Goal: Navigation & Orientation: Find specific page/section

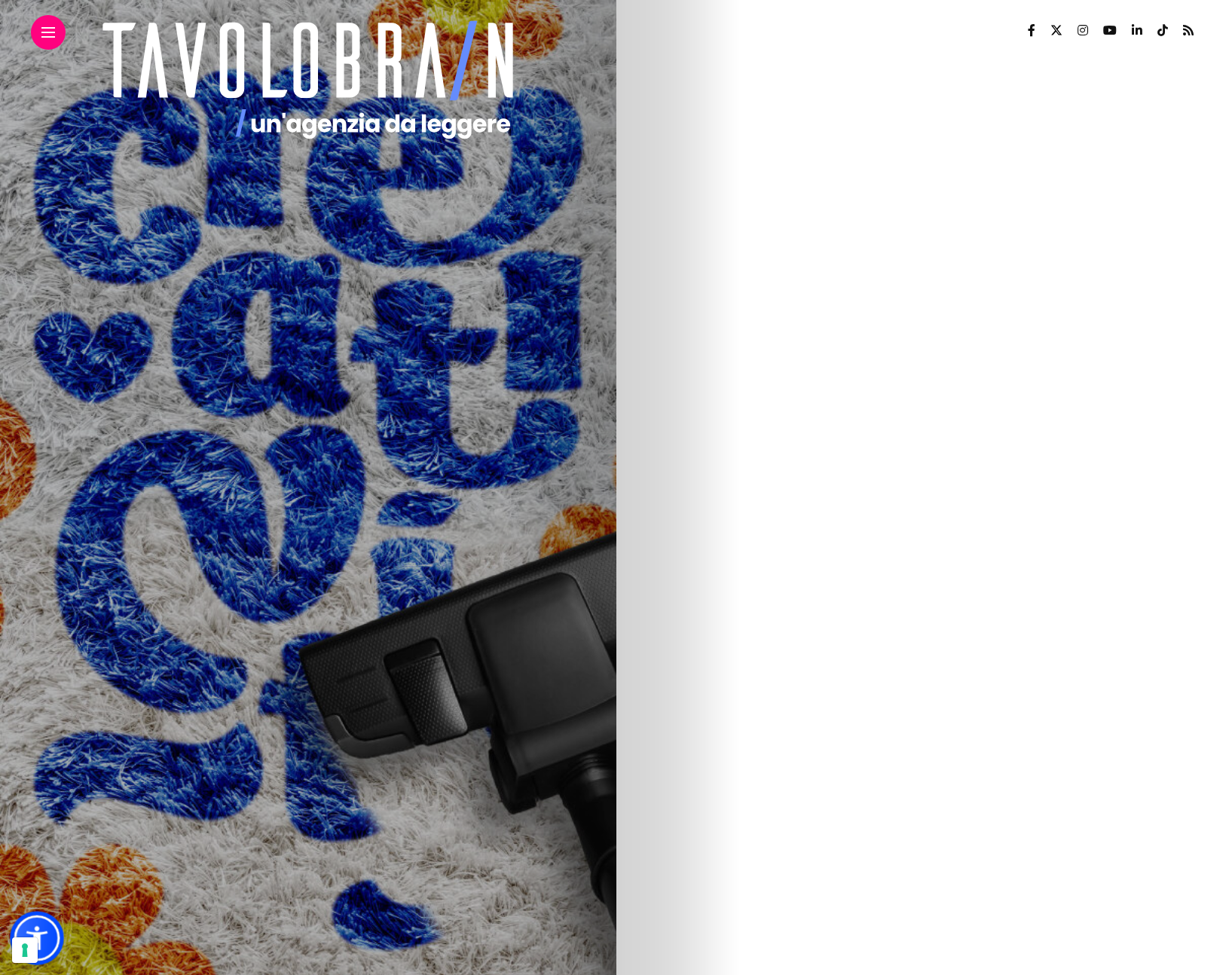
click at [40, 921] on link at bounding box center [37, 939] width 46 height 46
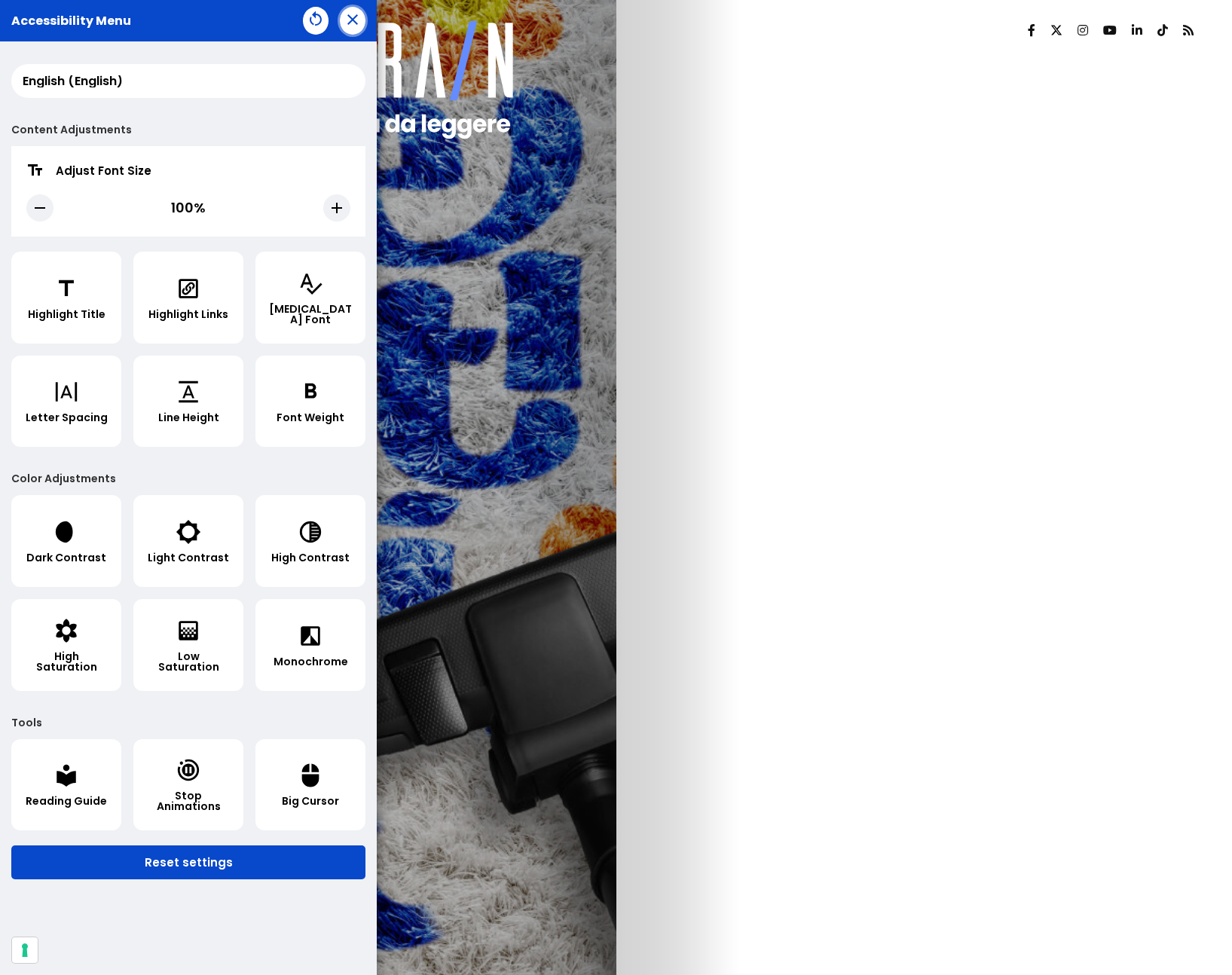
click at [351, 27] on icon "button" at bounding box center [352, 20] width 18 height 18
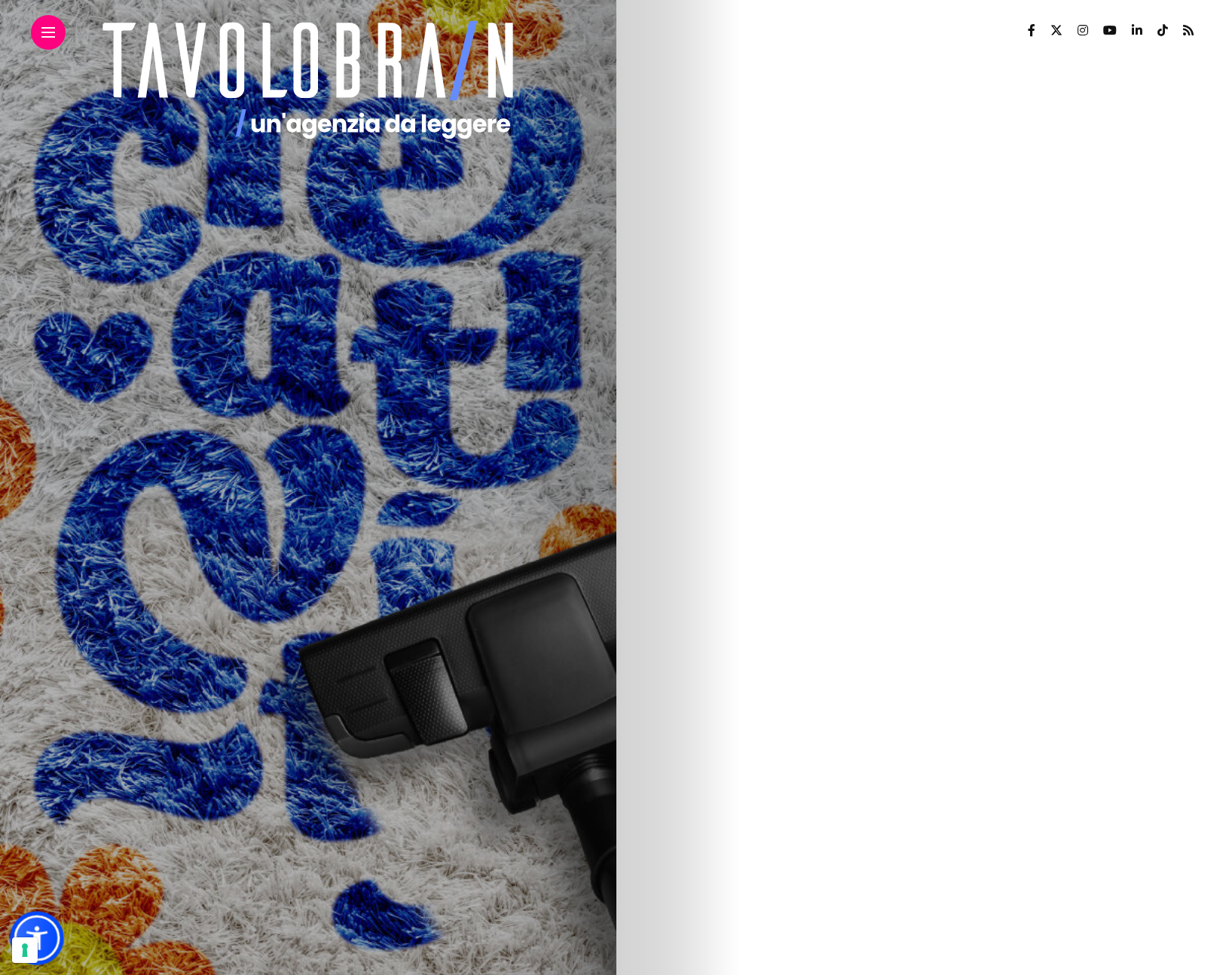
click at [46, 921] on link at bounding box center [37, 939] width 46 height 46
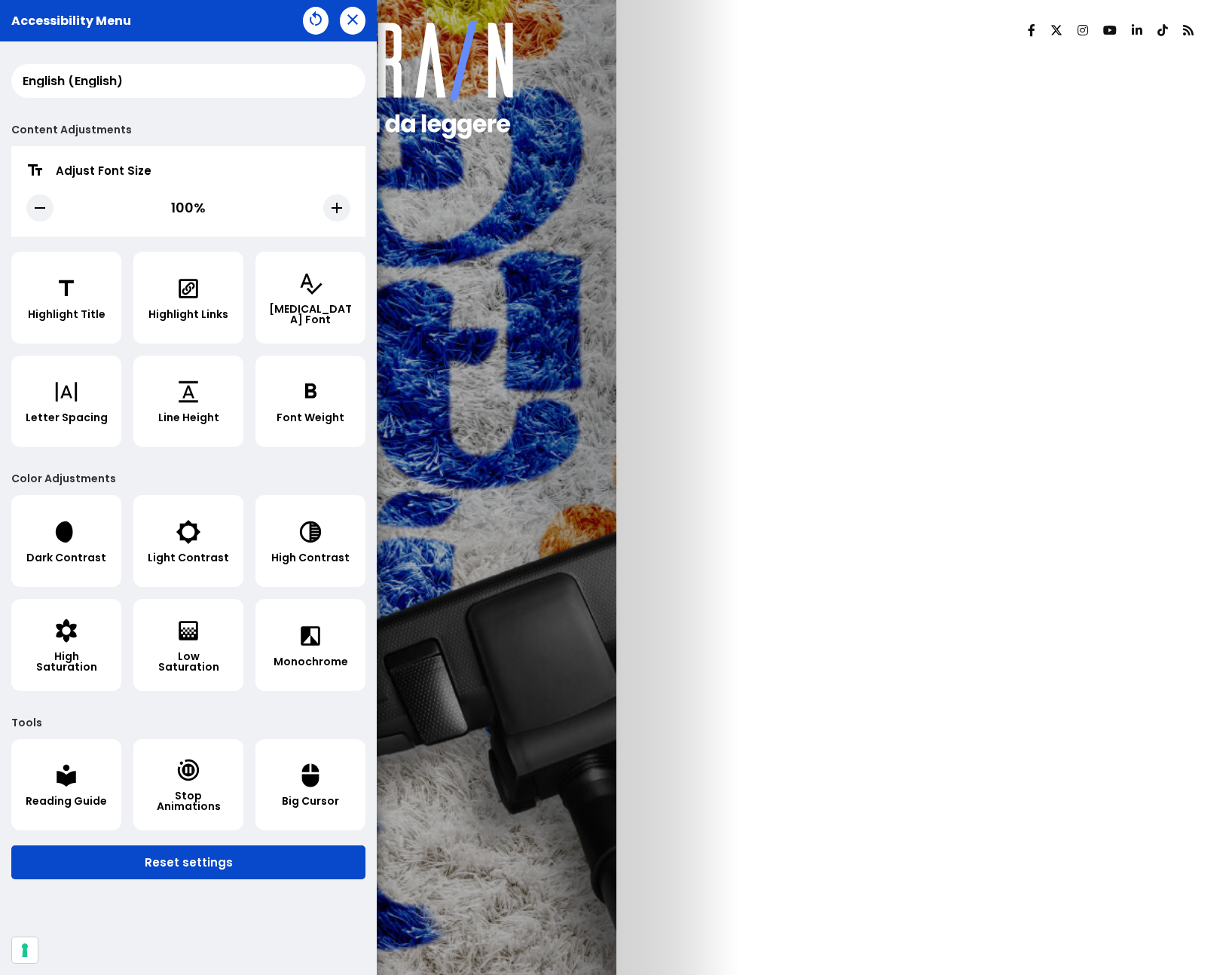
click at [173, 72] on select "አማርኛ (Amharic) العربية (Arabic) български (Bulgarian) বাংলা (Bengali) Català (C…" at bounding box center [188, 80] width 354 height 34
select select "it"
click at [11, 64] on select "አማርኛ (Amharic) العربية (Arabic) български (Bulgarian) বাংলা (Bengali) Català (C…" at bounding box center [188, 80] width 354 height 34
